Goal: Complete application form

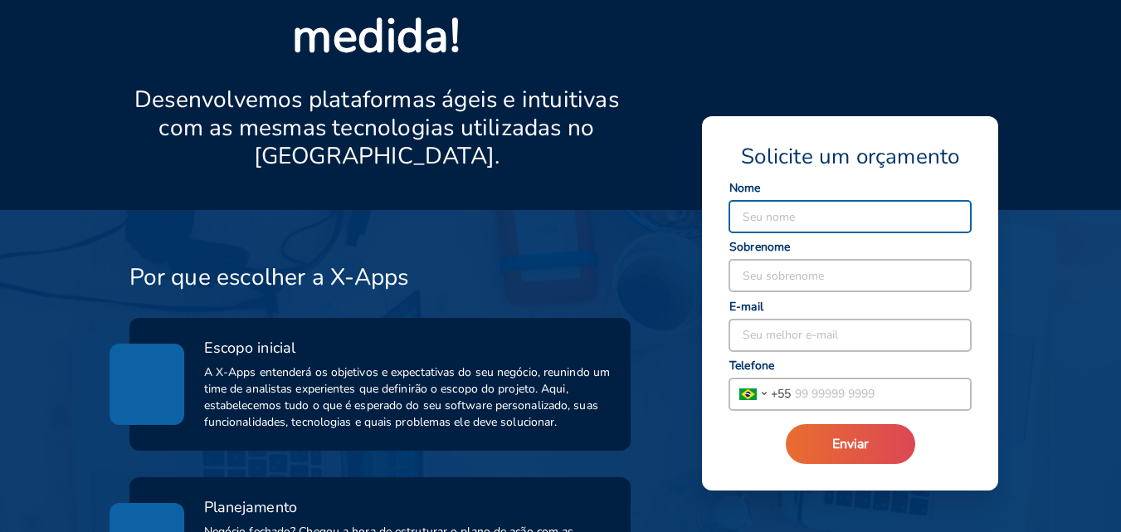
scroll to position [332, 0]
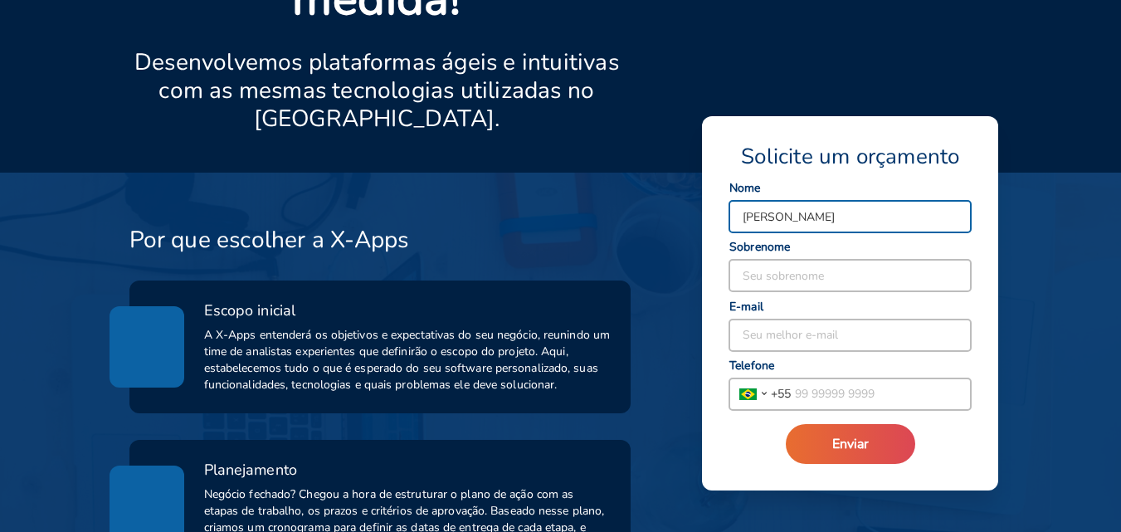
type input "[PERSON_NAME]"
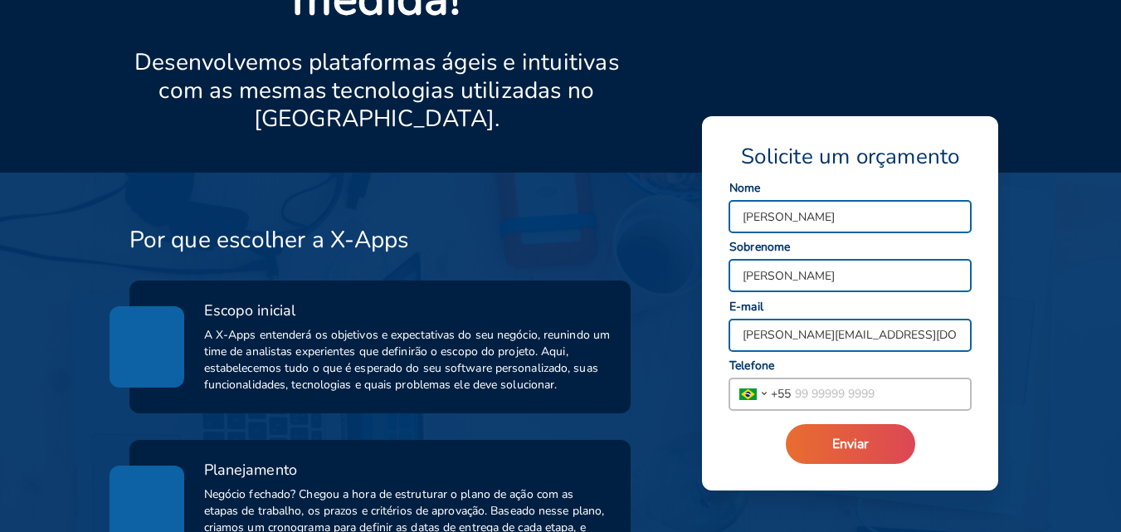
type input "[PERSON_NAME][EMAIL_ADDRESS][DOMAIN_NAME]"
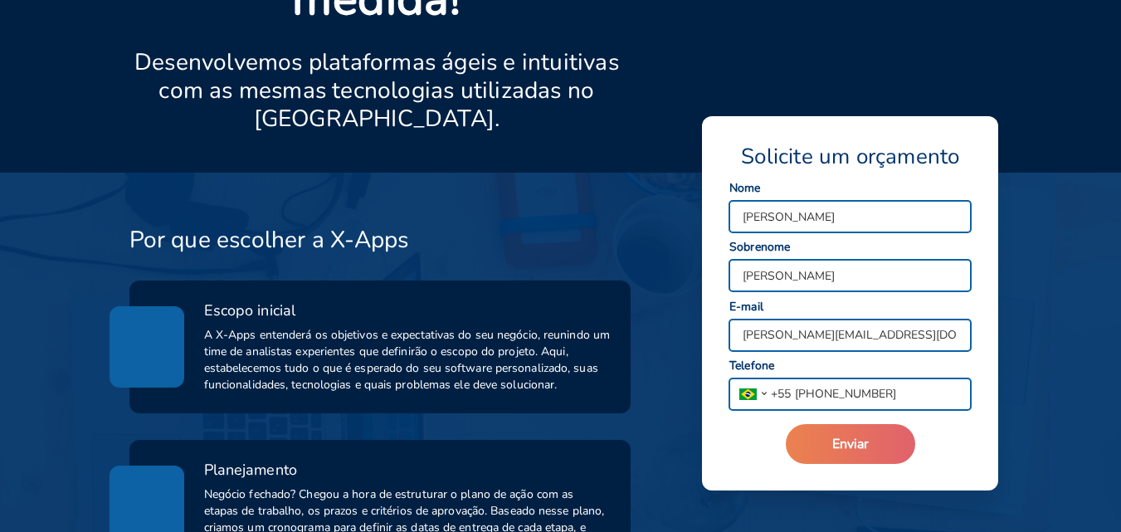
type input "[PHONE_NUMBER]"
click at [863, 450] on span "Enviar" at bounding box center [850, 444] width 37 height 18
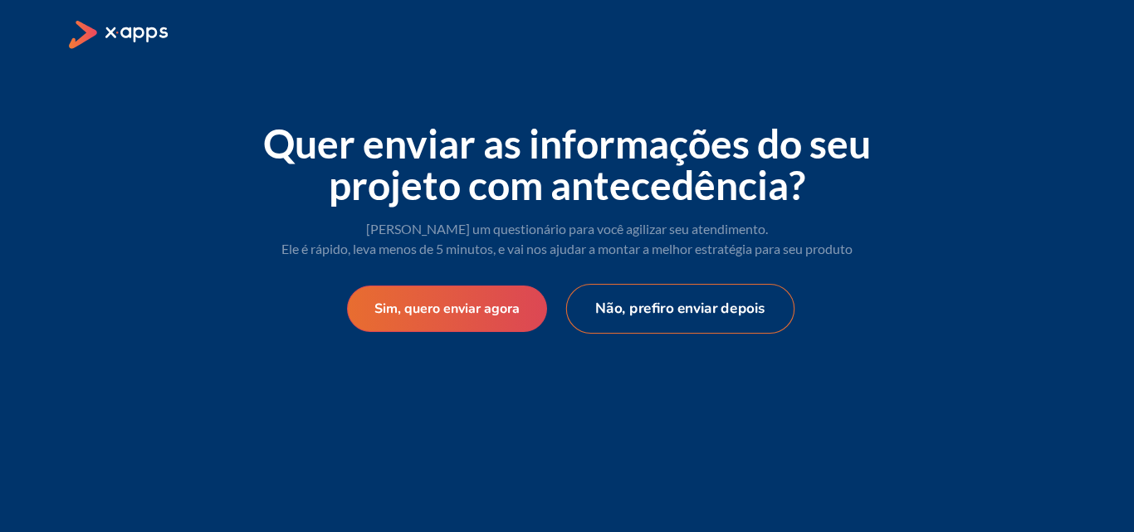
click at [648, 309] on button "Não, prefiro enviar depois" at bounding box center [680, 309] width 229 height 50
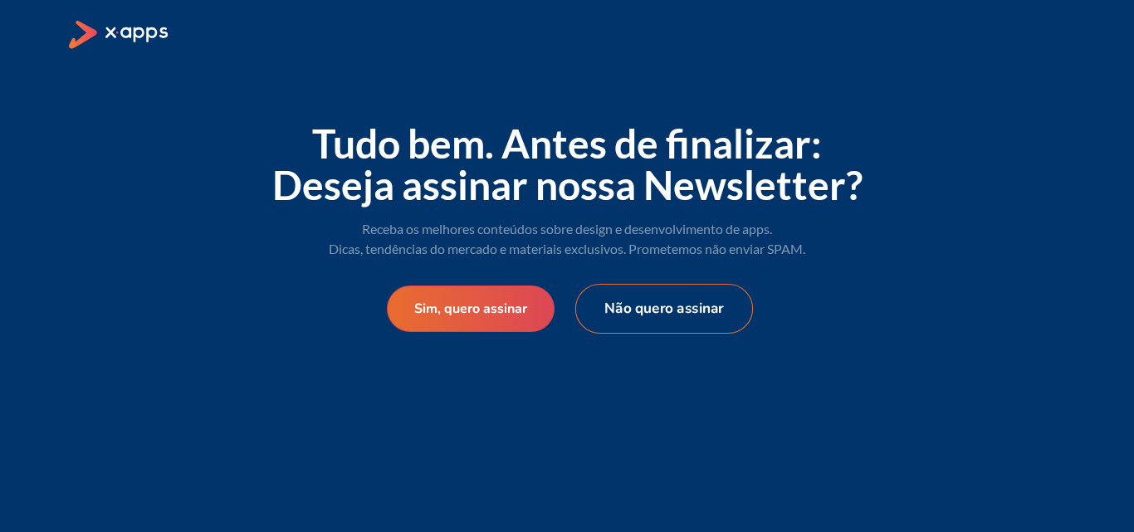
click at [659, 312] on button "Não quero assinar" at bounding box center [664, 309] width 178 height 50
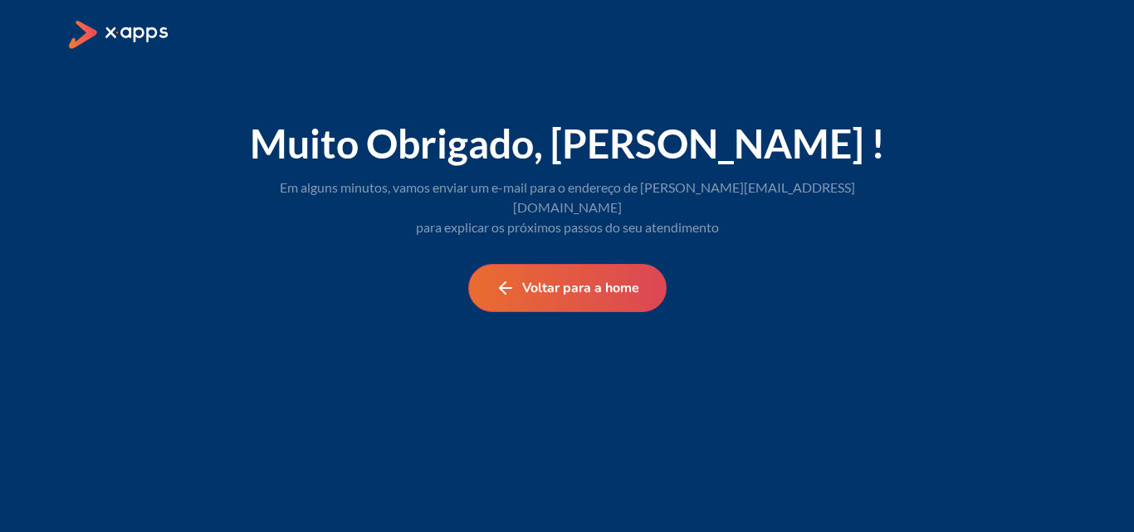
select select "BR"
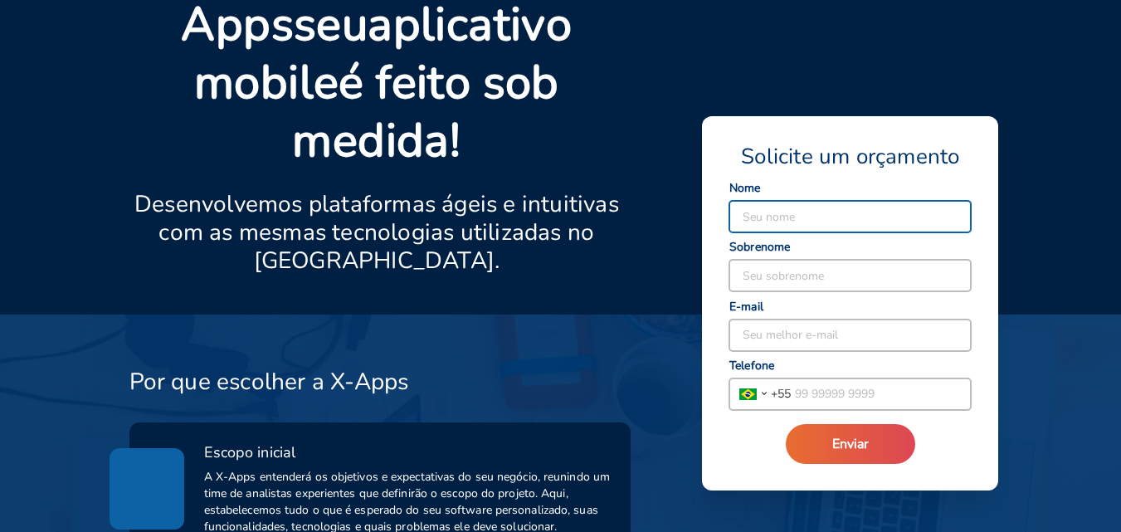
scroll to position [332, 0]
